Goal: Find specific page/section: Find specific page/section

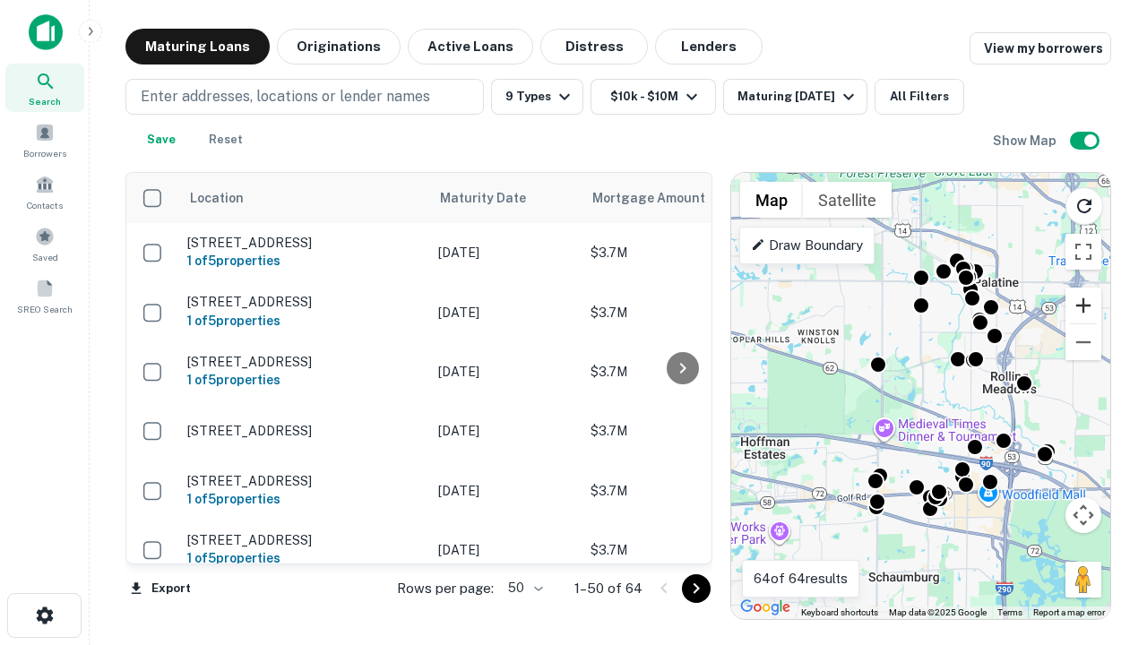
click at [1083, 306] on button "Zoom in" at bounding box center [1083, 306] width 36 height 36
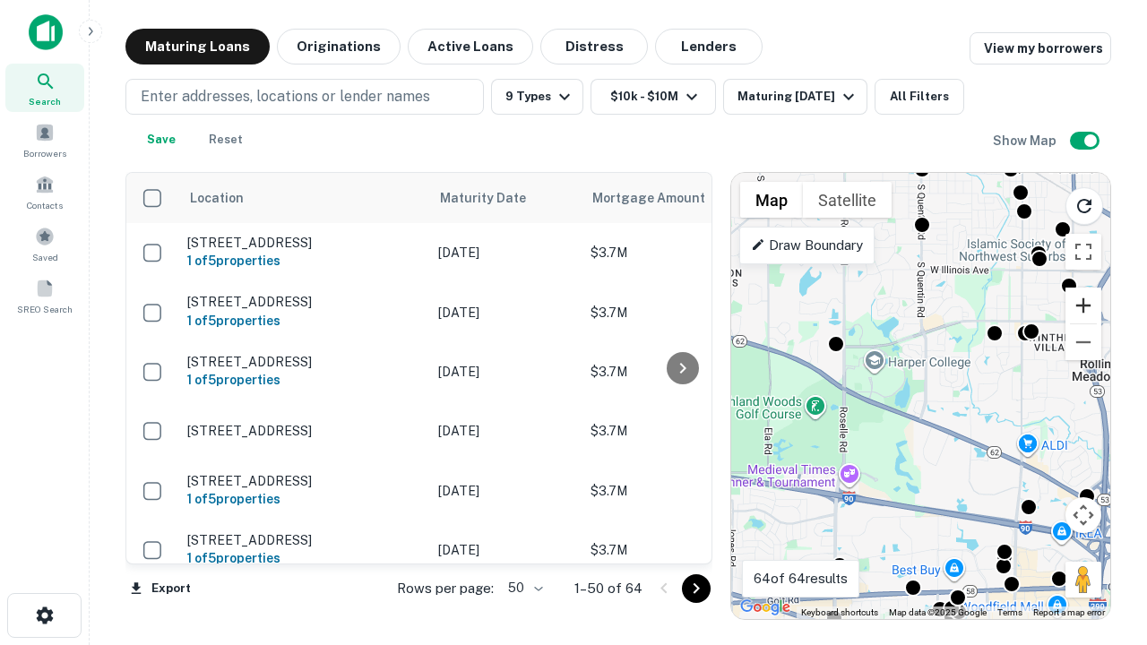
click at [1083, 306] on button "Zoom in" at bounding box center [1083, 306] width 36 height 36
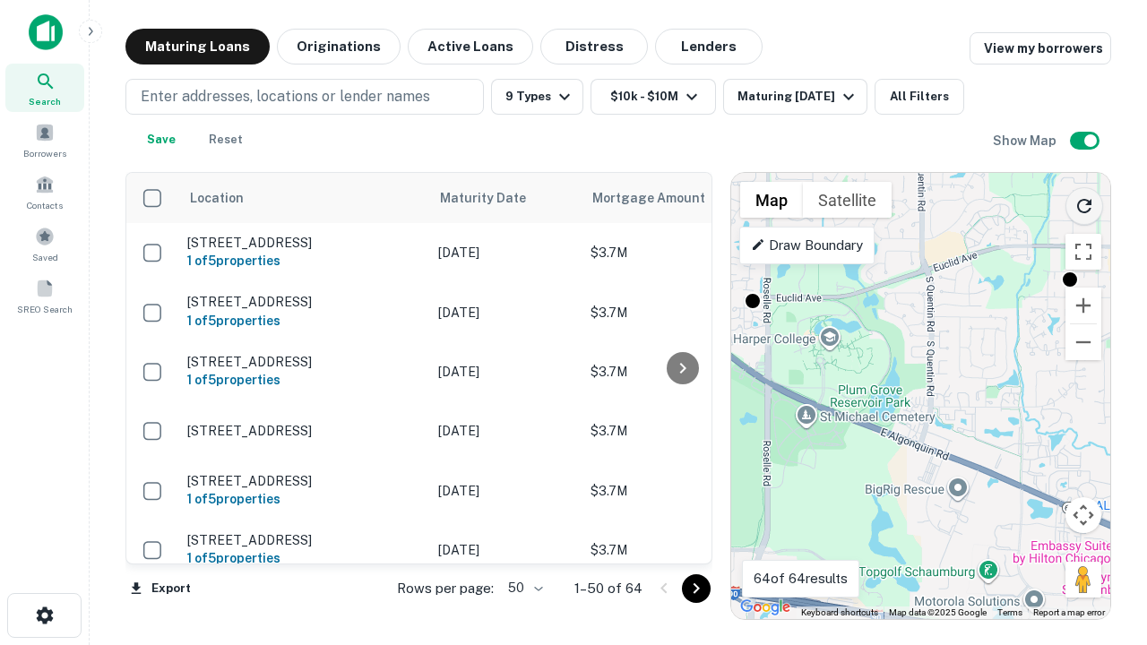
click at [1084, 202] on icon "Reload search area" at bounding box center [1084, 206] width 22 height 22
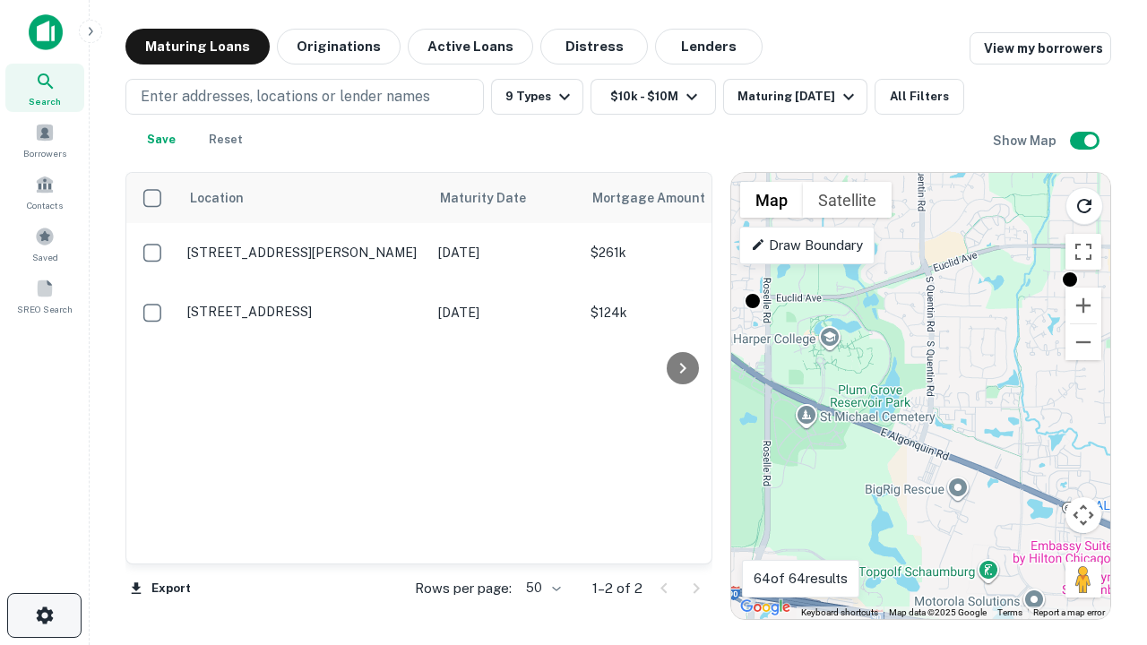
click at [44, 616] on icon "button" at bounding box center [45, 616] width 22 height 22
